Goal: Unclear: Unclear

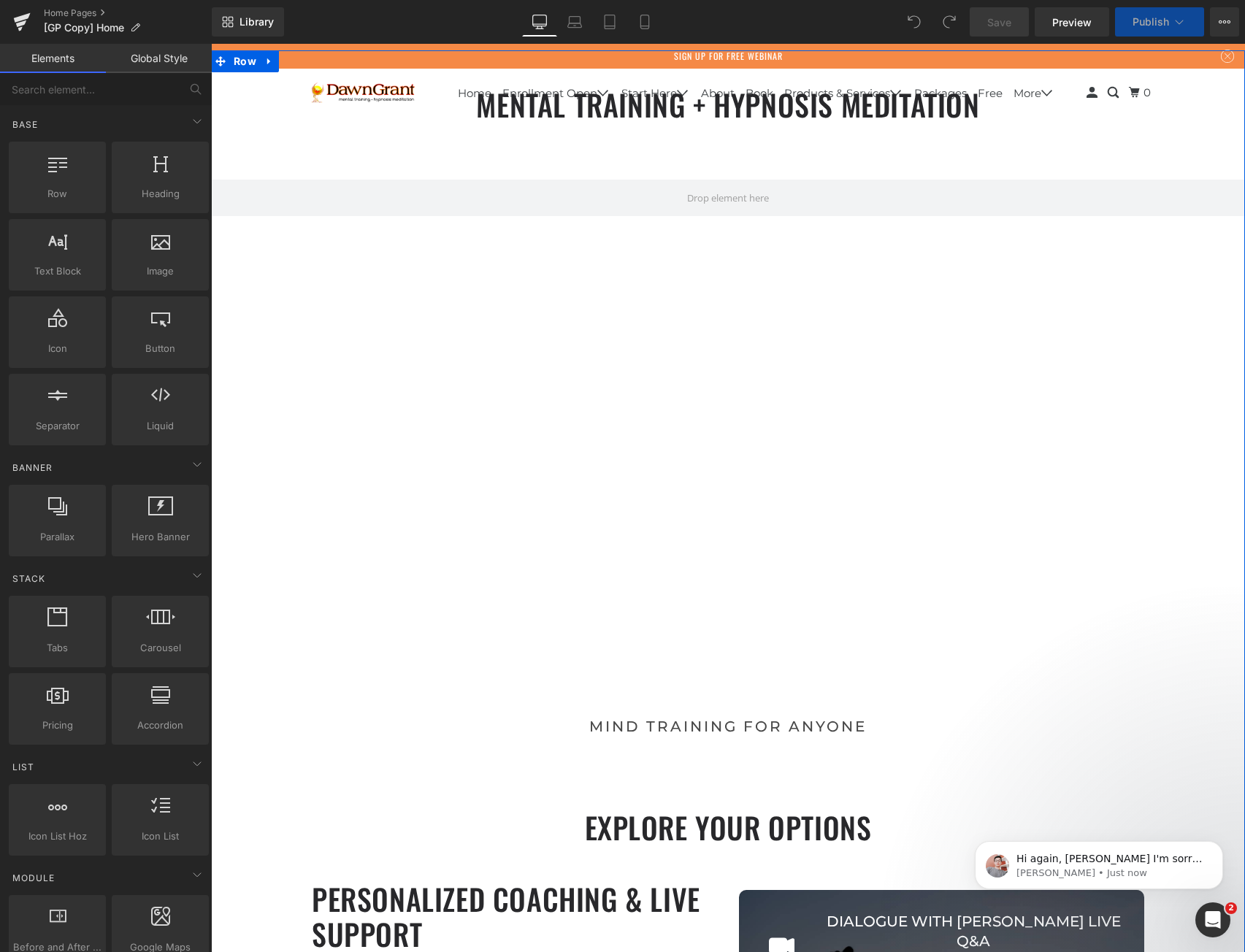
scroll to position [5819, 1023]
click at [718, 138] on span "Video Bg" at bounding box center [727, 132] width 53 height 22
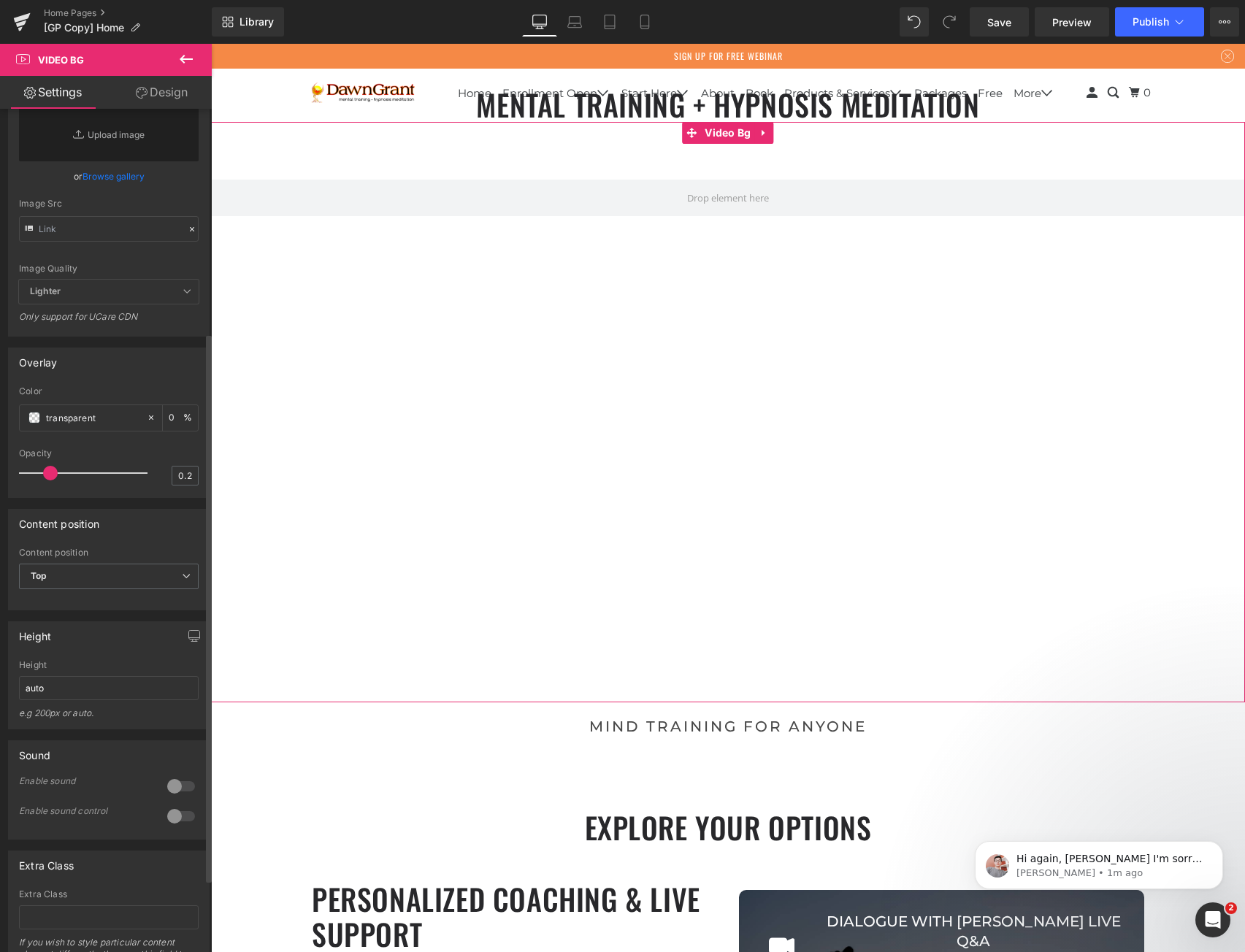
scroll to position [456, 0]
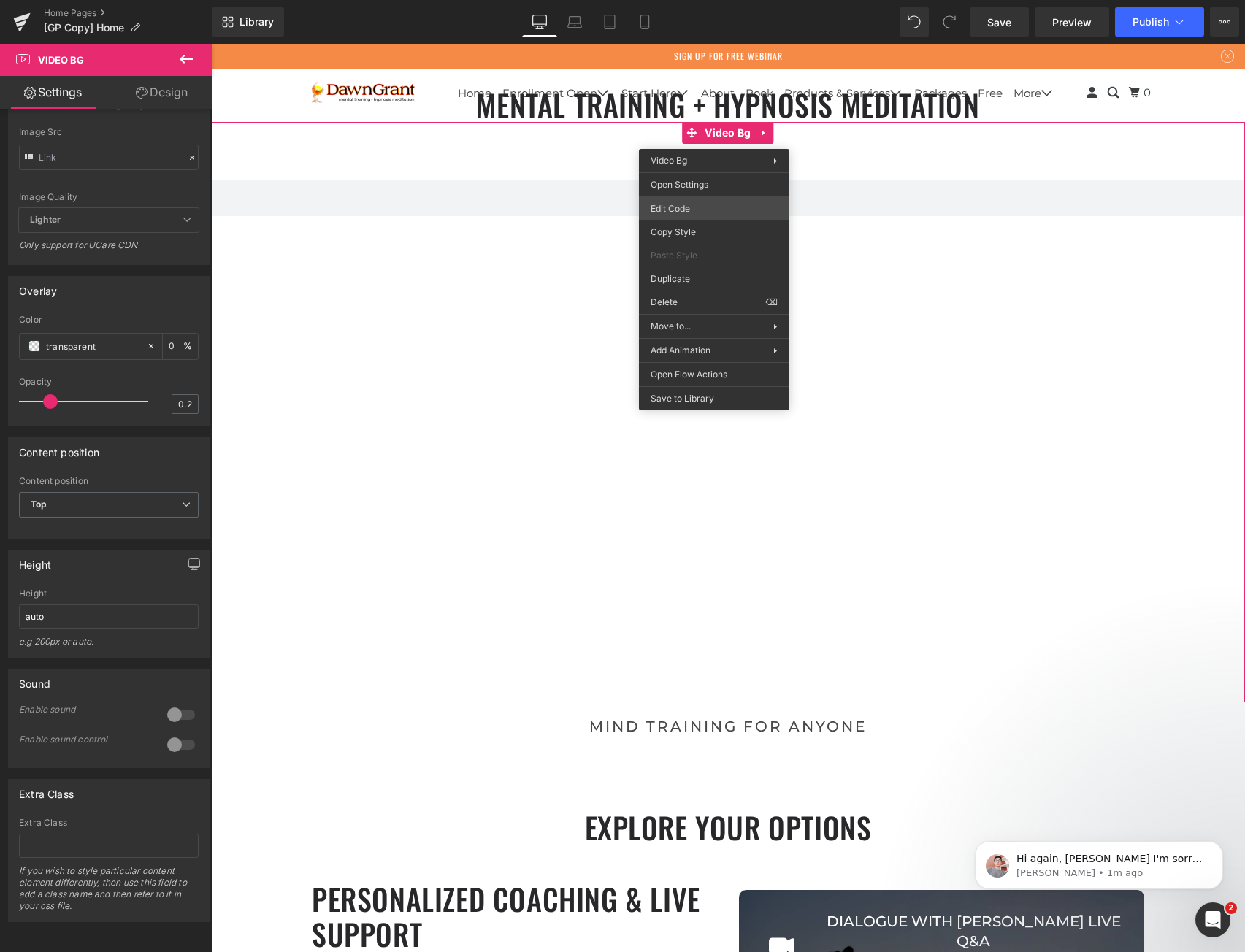
click at [697, 215] on body "Video Bg You are previewing how the will restyle your page. You can not edit El…" at bounding box center [622, 476] width 1245 height 952
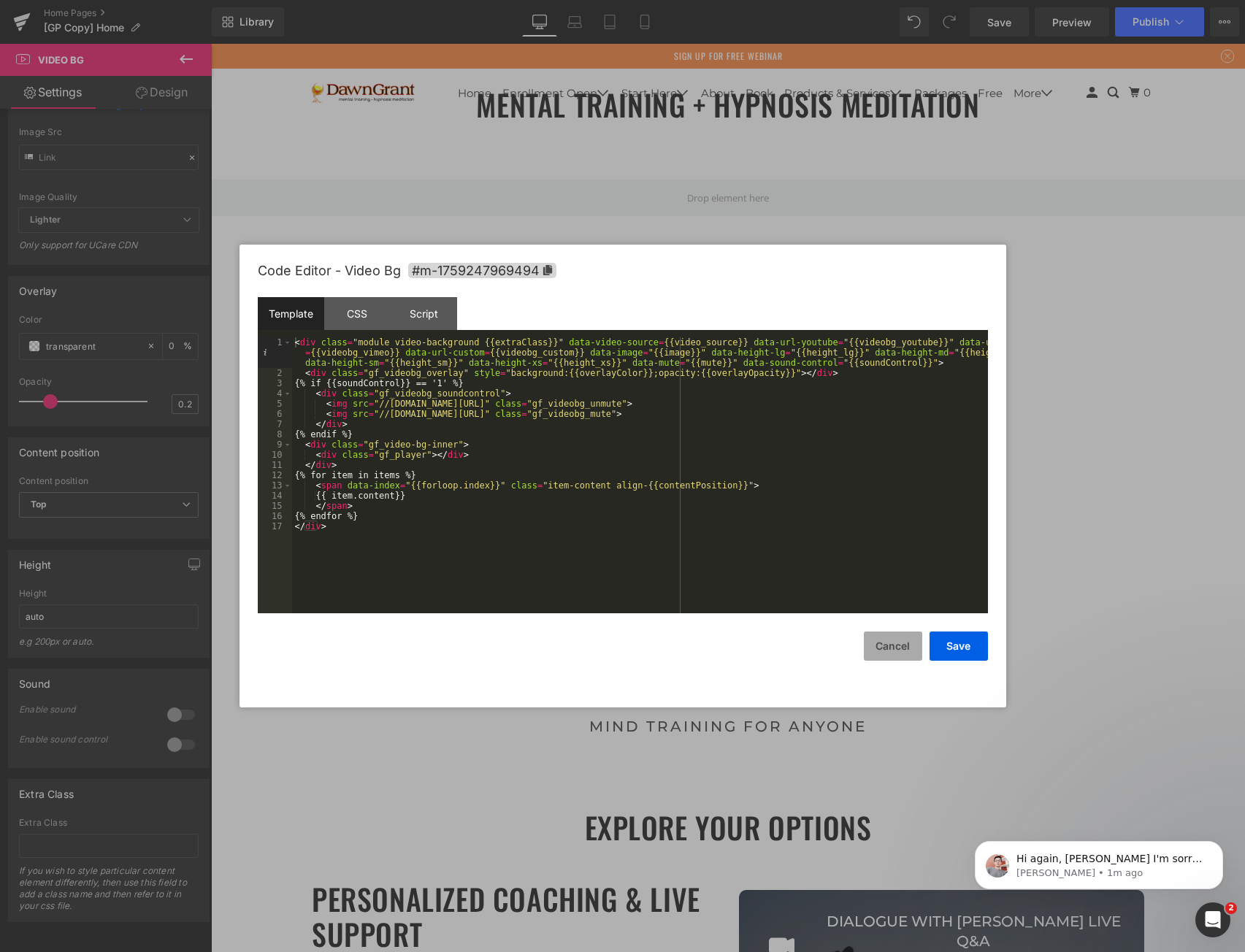
click at [900, 651] on button "Cancel" at bounding box center [893, 645] width 59 height 29
